Goal: Find specific page/section: Find specific page/section

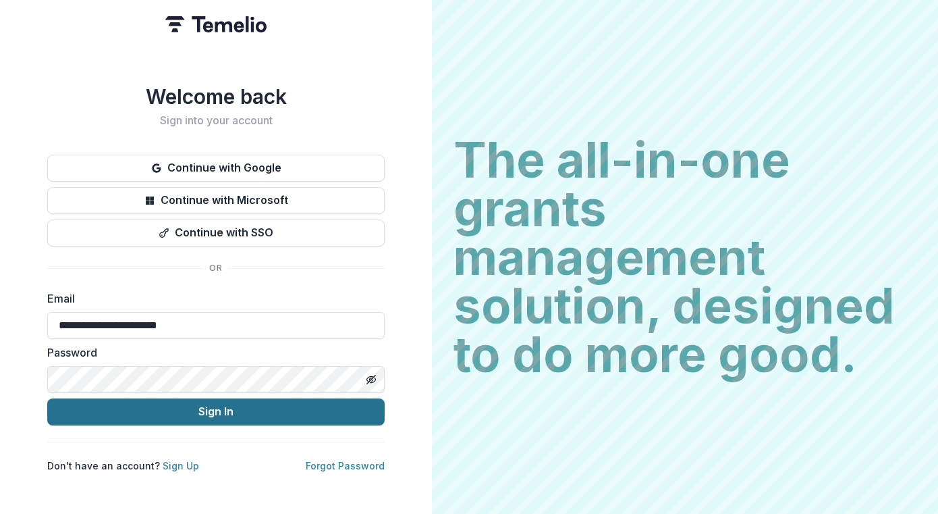
click at [215, 412] on button "Sign In" at bounding box center [216, 411] width 338 height 27
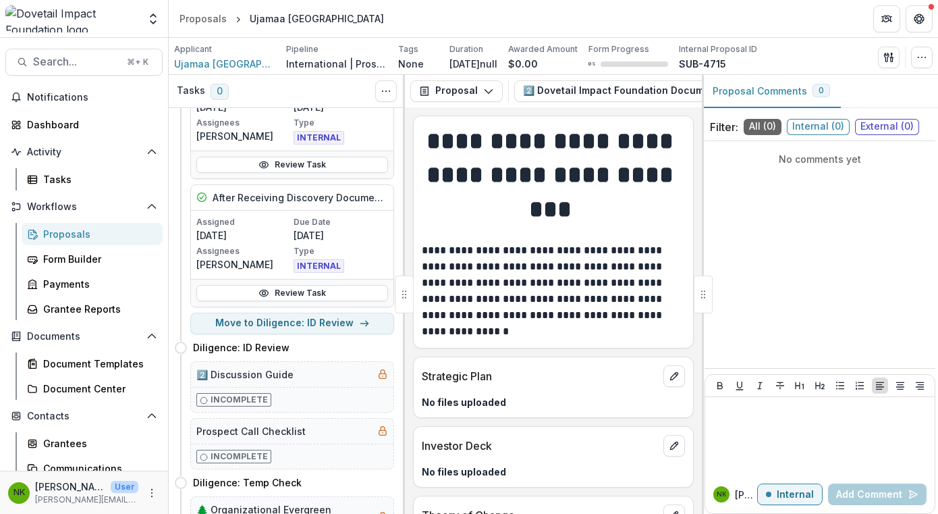
scroll to position [129, 0]
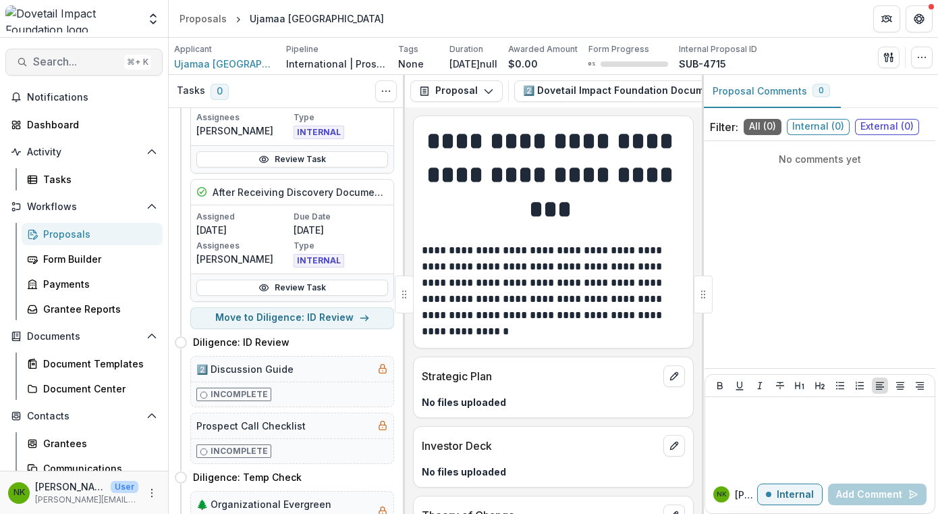
click at [73, 63] on span "Search..." at bounding box center [76, 61] width 86 height 13
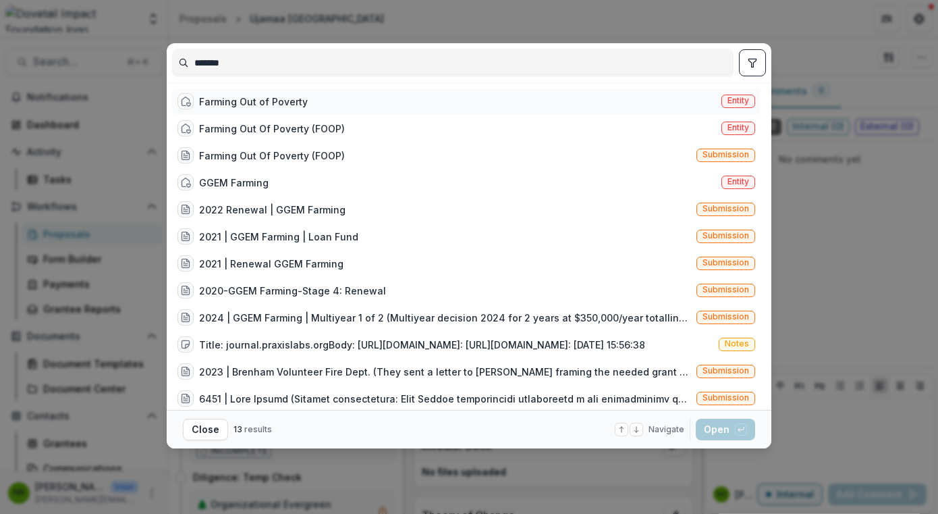
type input "*******"
click at [256, 105] on div "Farming Out of Poverty" at bounding box center [253, 102] width 109 height 14
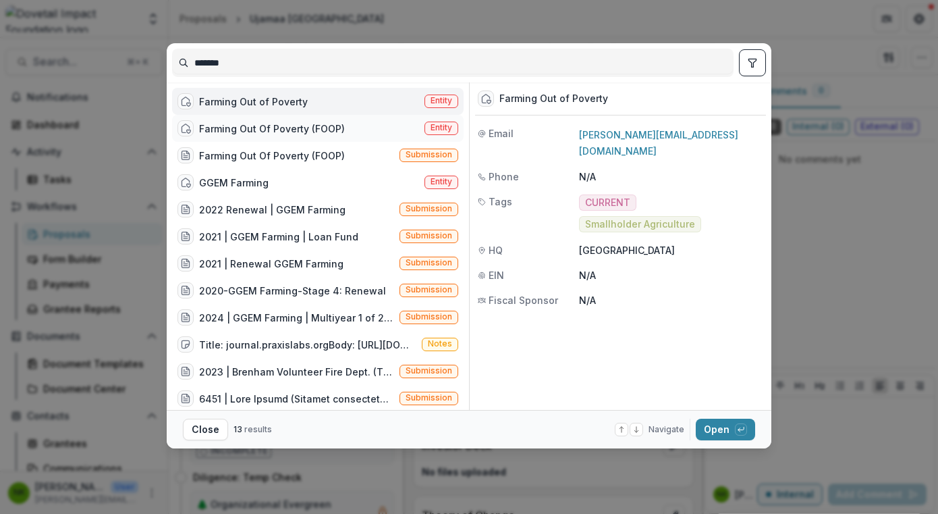
click at [255, 128] on div "Farming Out Of Poverty (FOOP)" at bounding box center [272, 129] width 146 height 14
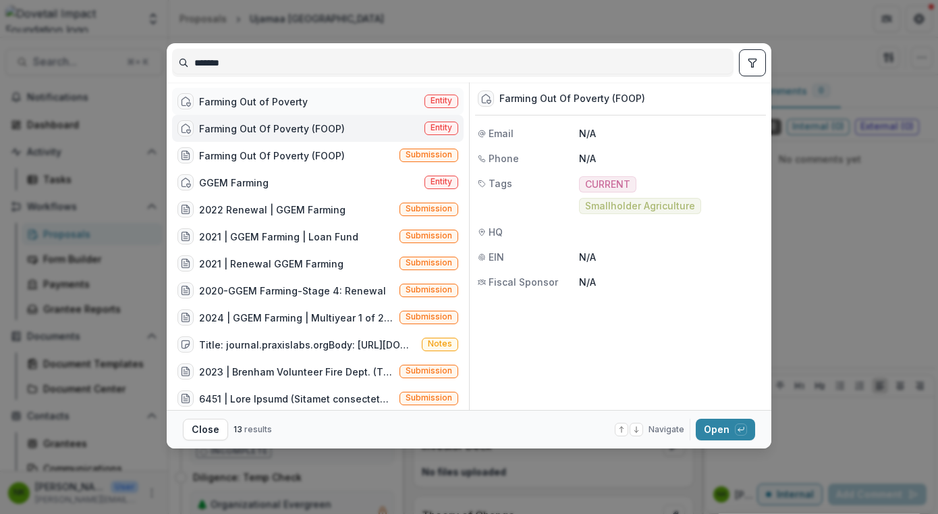
click at [250, 103] on div "Farming Out of Poverty" at bounding box center [253, 102] width 109 height 14
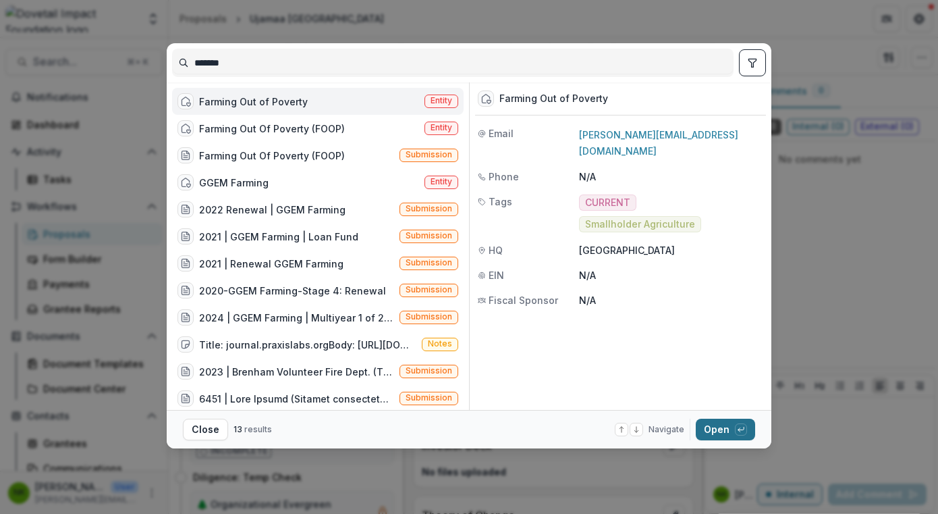
click at [720, 435] on button "Open with enter key" at bounding box center [725, 430] width 59 height 22
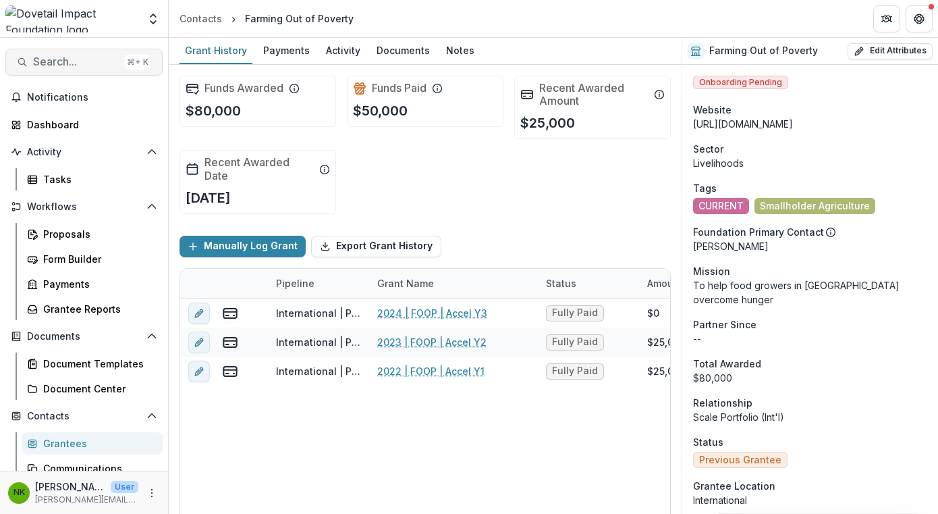
click at [55, 60] on span "Search..." at bounding box center [76, 61] width 86 height 13
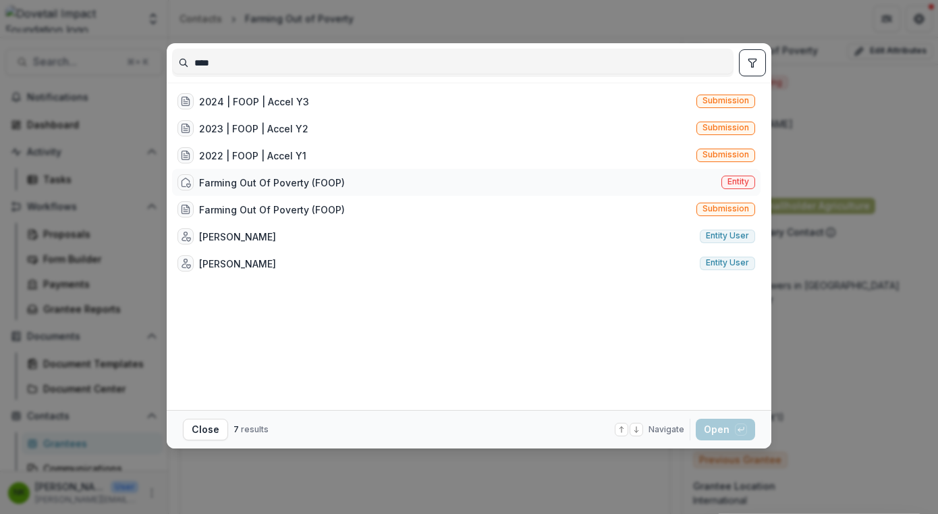
type input "****"
click at [273, 182] on div "Farming Out Of Poverty (FOOP)" at bounding box center [272, 183] width 146 height 14
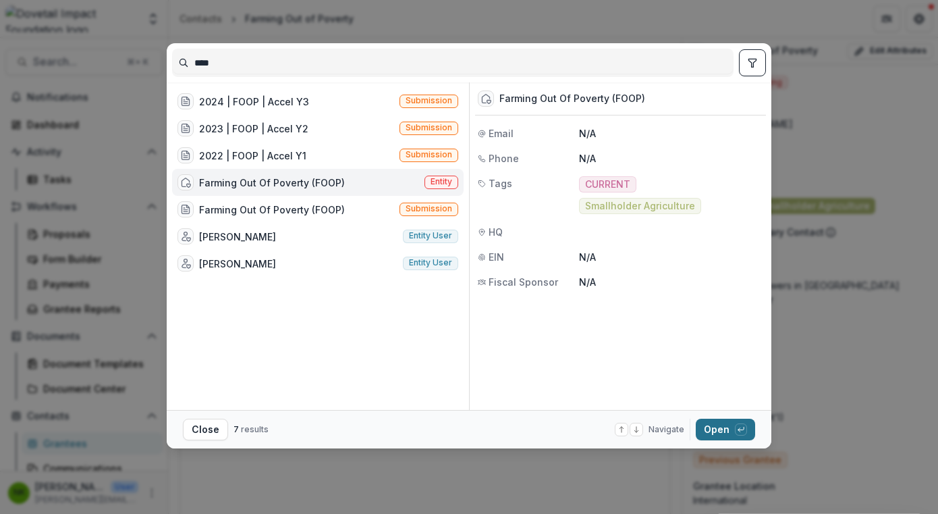
click at [712, 431] on button "Open with enter key" at bounding box center [725, 430] width 59 height 22
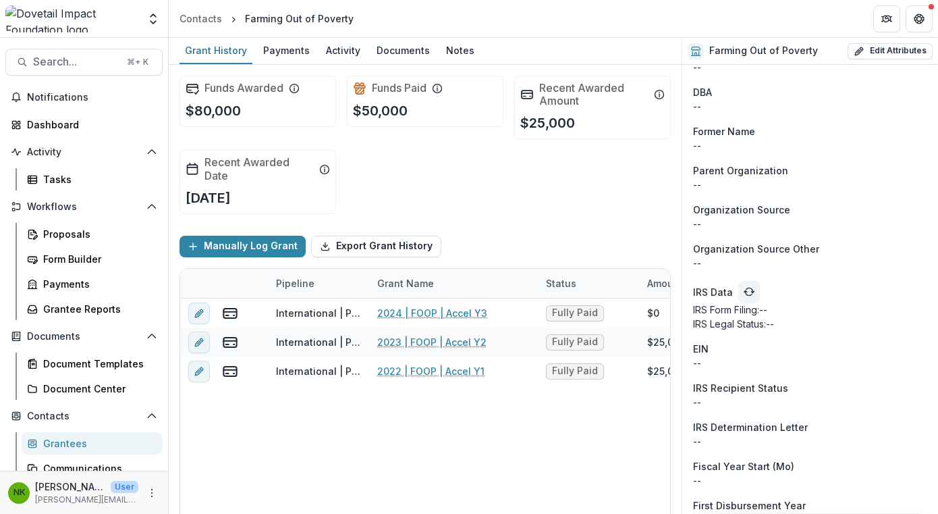
scroll to position [825, 0]
click at [70, 233] on div "Proposals" at bounding box center [97, 234] width 109 height 14
